Goal: Check status: Check status

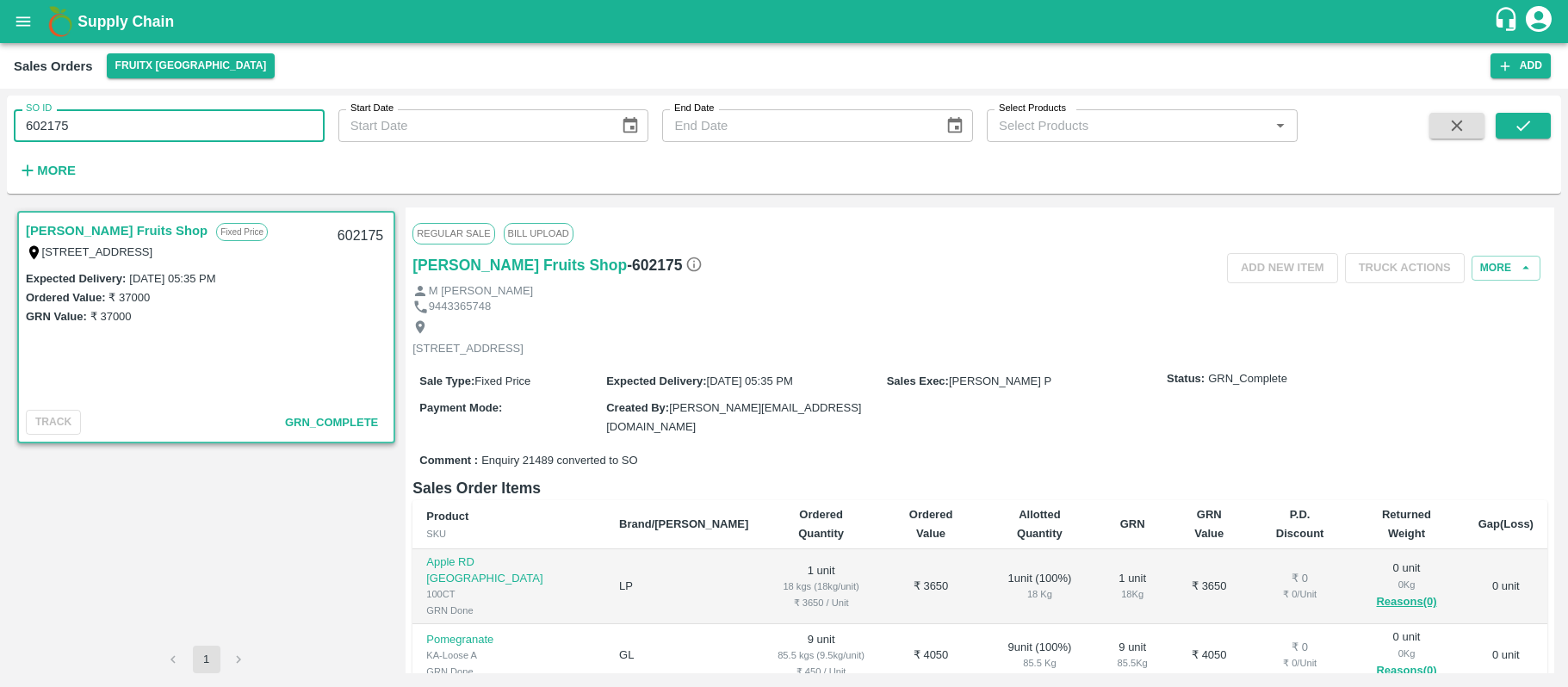
click at [124, 136] on input "602175" at bounding box center [169, 125] width 310 height 33
type input "599513"
click at [1499, 118] on button "submit" at bounding box center [1523, 125] width 55 height 26
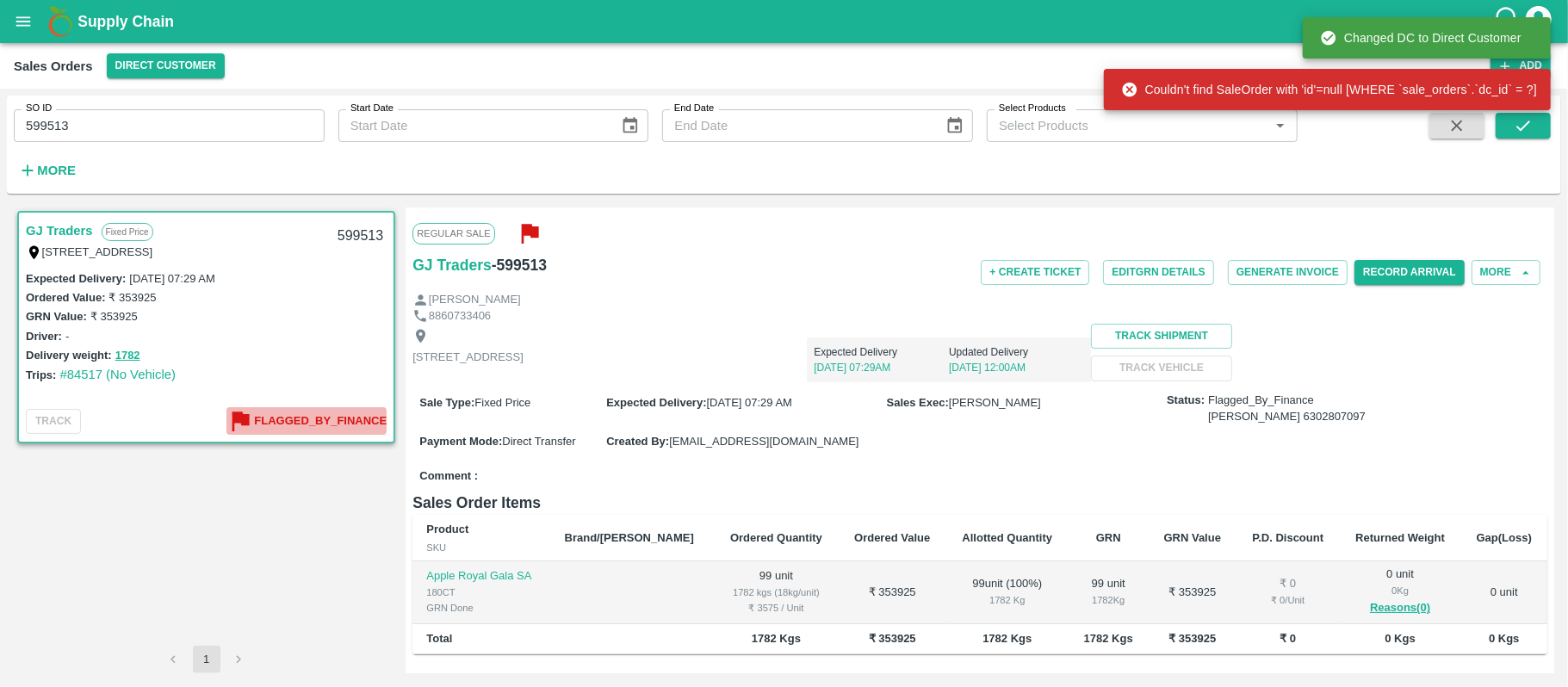
click at [359, 418] on b "Flagged_By_Finance" at bounding box center [320, 421] width 133 height 20
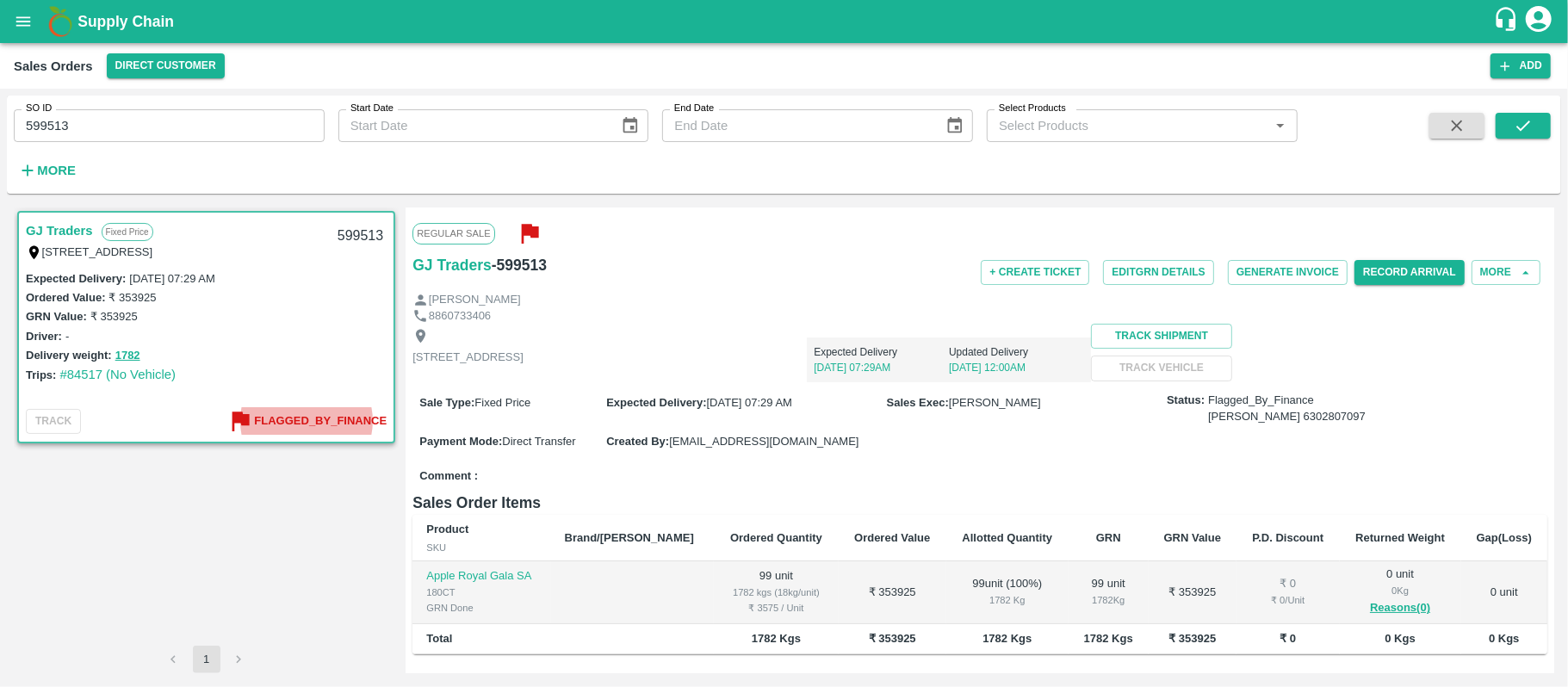
scroll to position [242, 0]
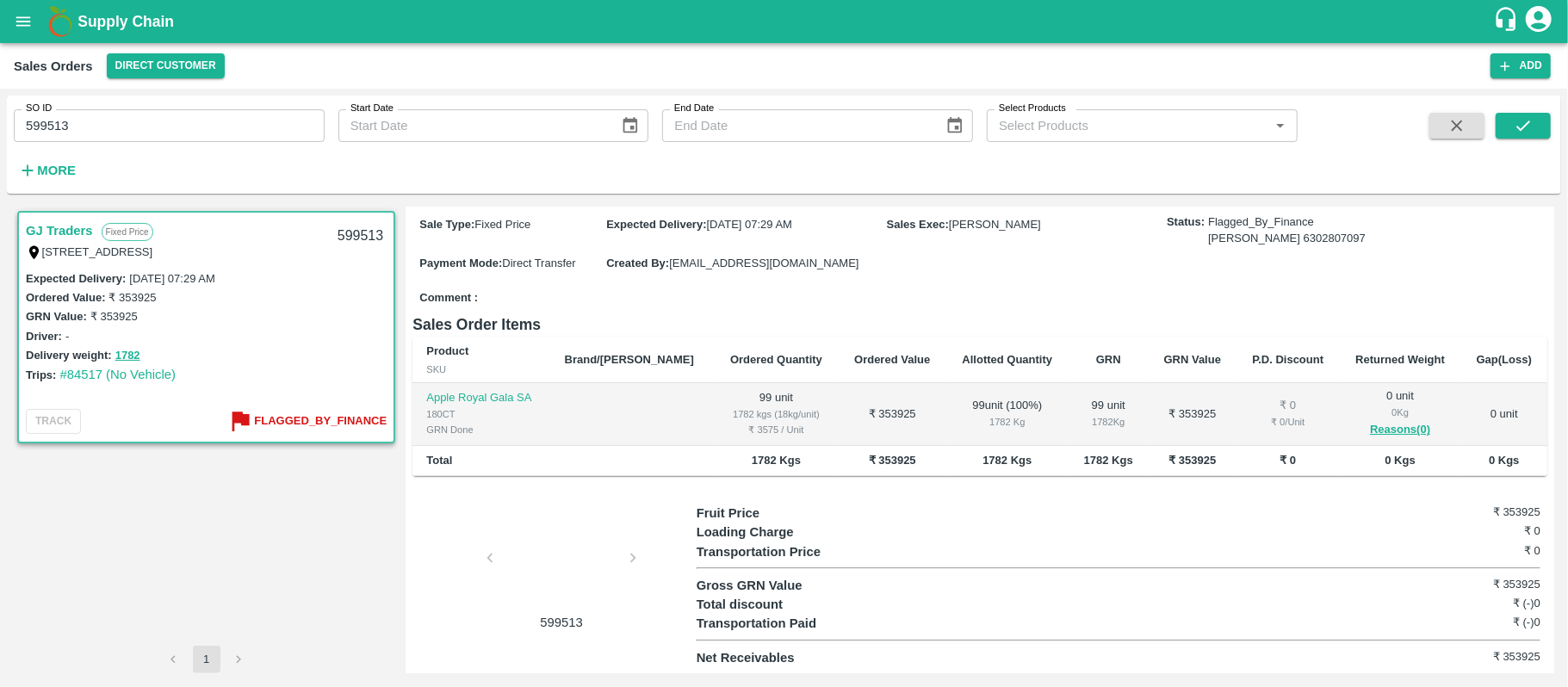
click at [550, 538] on div at bounding box center [561, 563] width 129 height 91
click at [573, 530] on div at bounding box center [561, 563] width 129 height 91
